Goal: Task Accomplishment & Management: Manage account settings

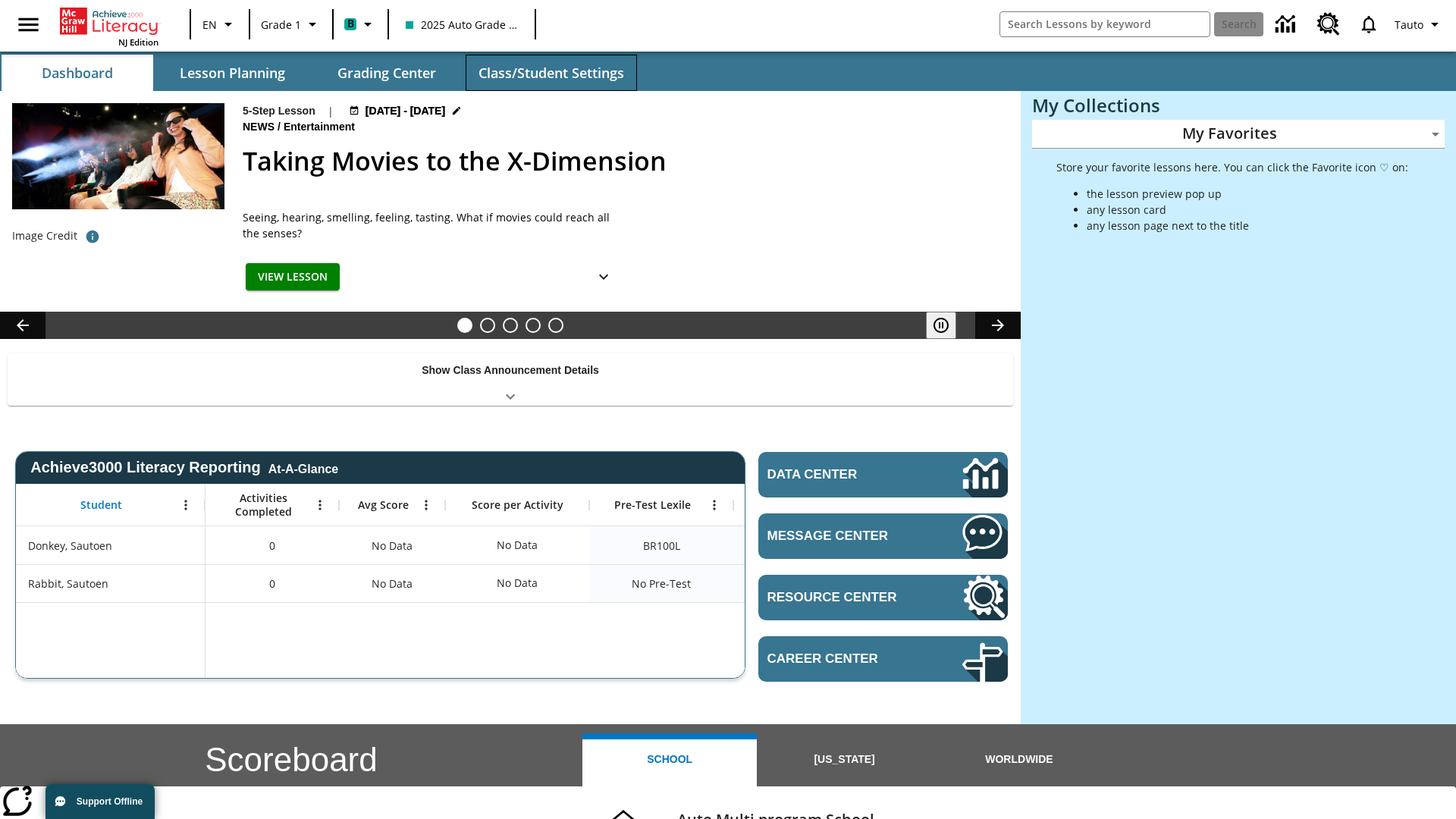
click at [550, 73] on button "Class/Student Settings" at bounding box center [550, 72] width 171 height 36
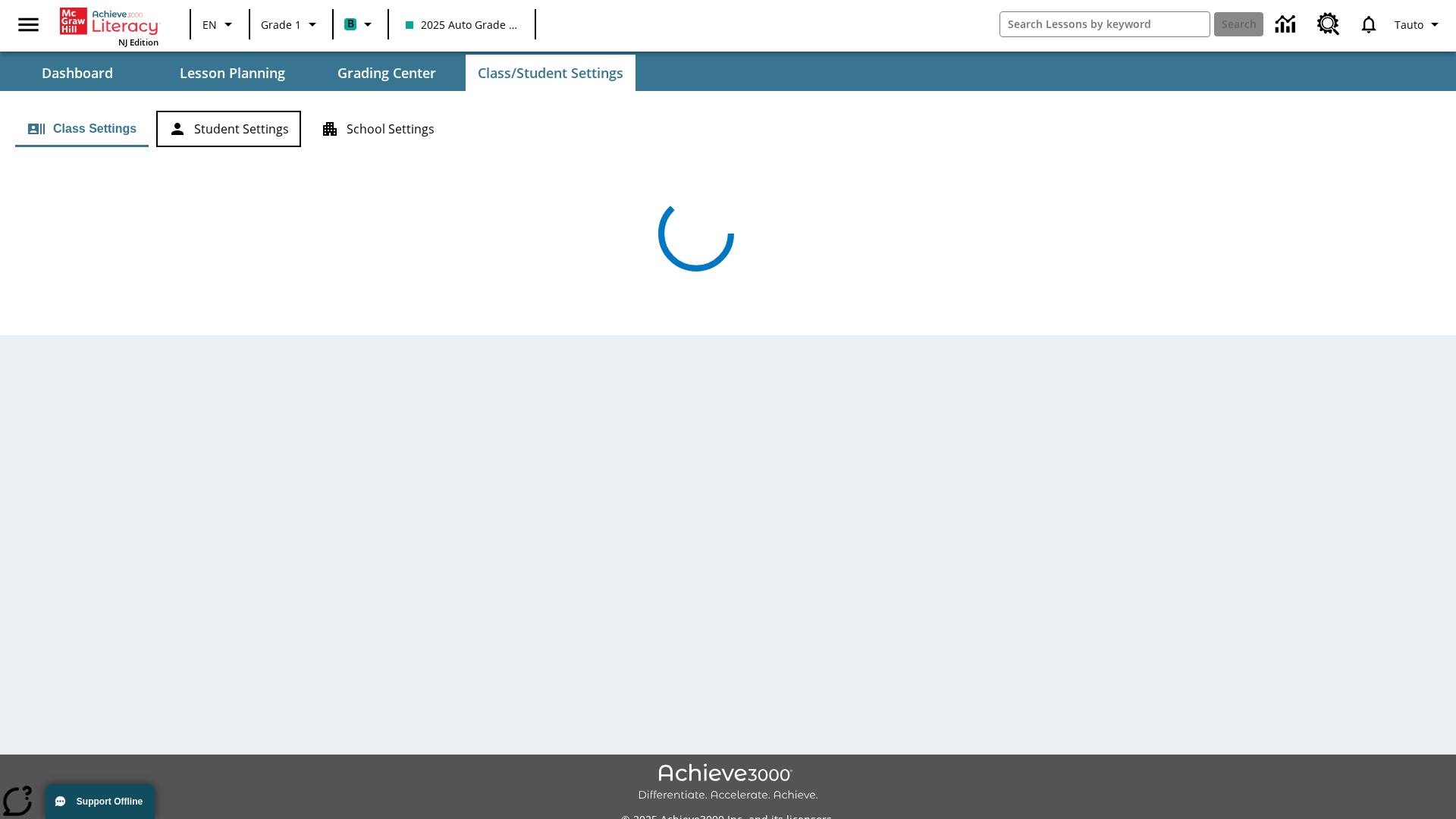
click at [228, 129] on button "Student Settings" at bounding box center [229, 129] width 145 height 36
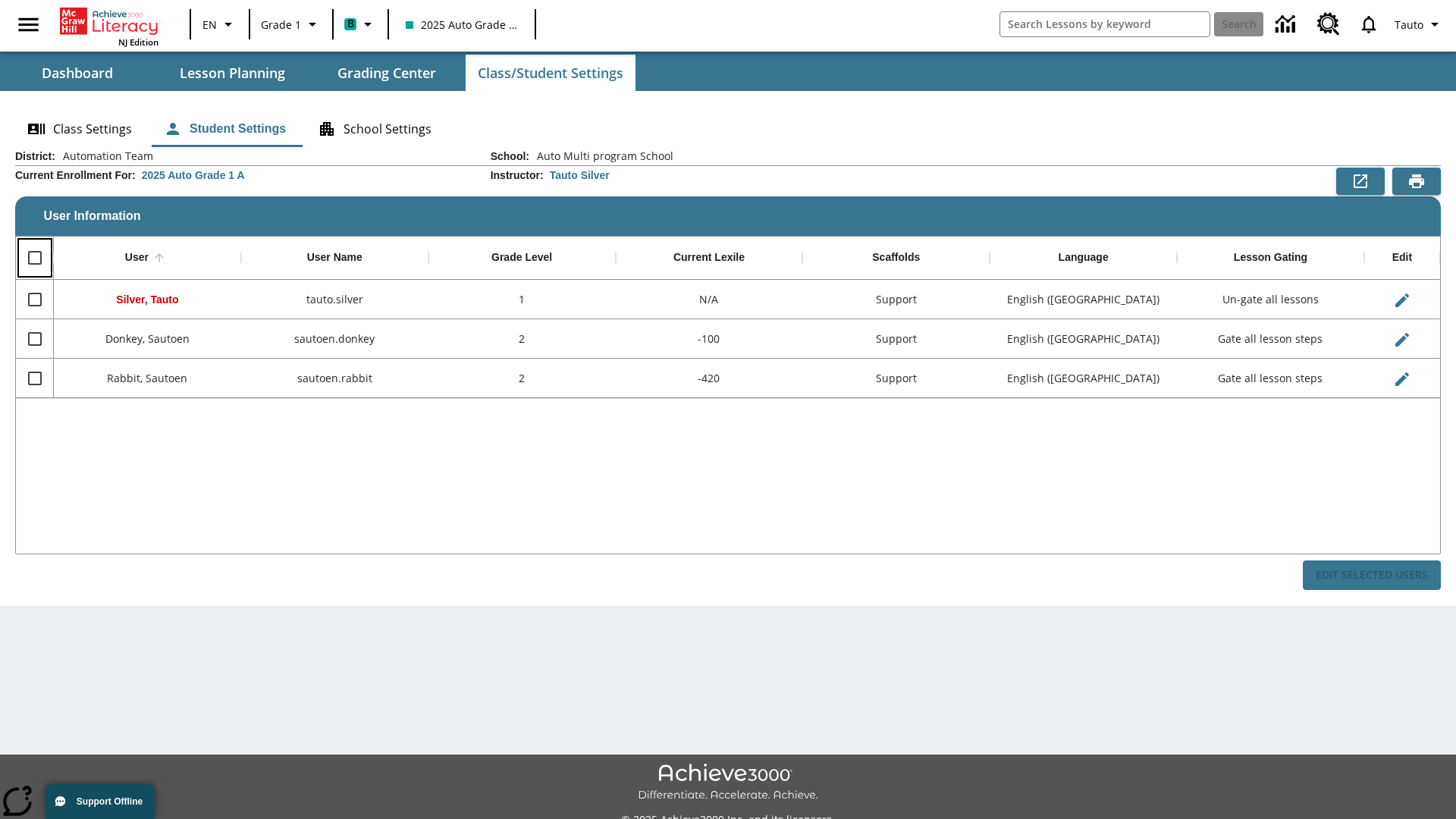
click at [34, 258] on input "Select all rows" at bounding box center [34, 257] width 32 height 32
checkbox input "true"
